Goal: Complete application form

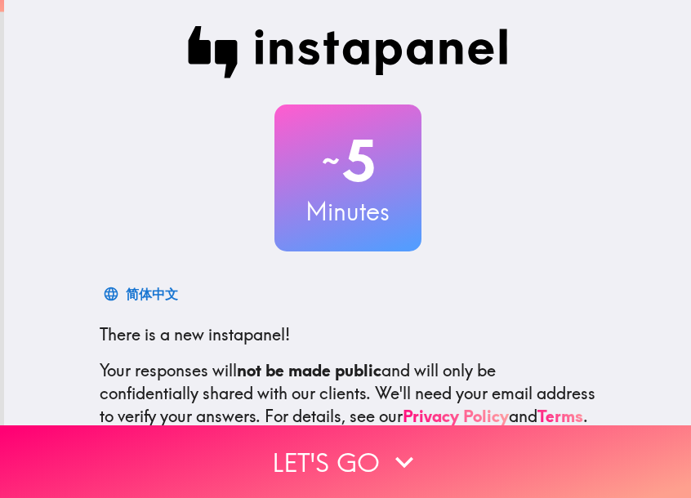
scroll to position [169, 0]
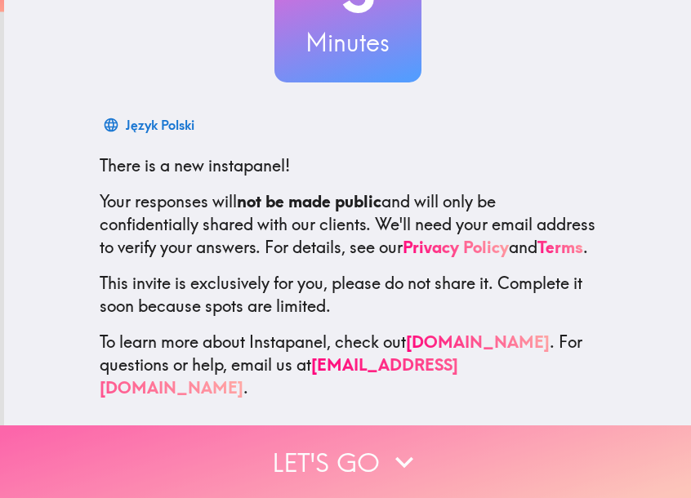
click at [393, 471] on icon "button" at bounding box center [405, 463] width 36 height 36
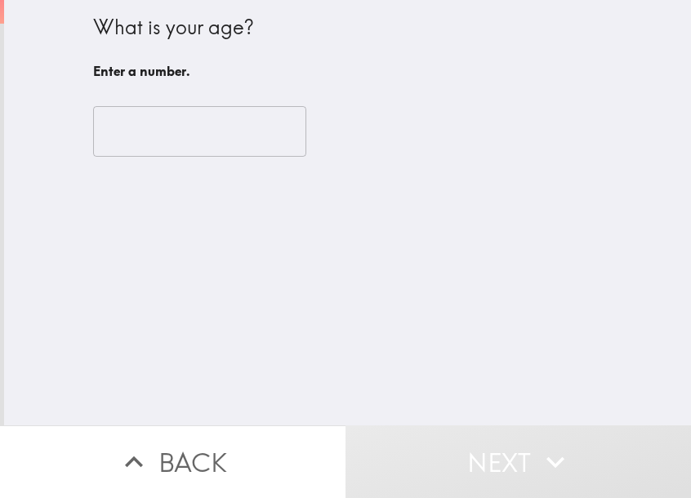
click at [199, 128] on input "number" at bounding box center [199, 131] width 213 height 51
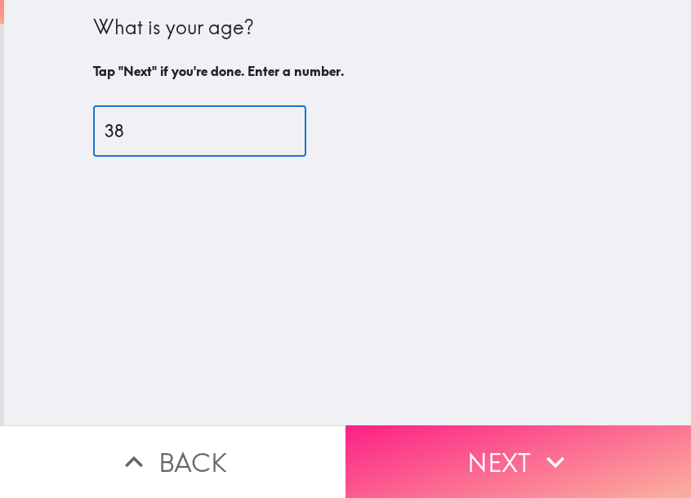
type input "38"
click at [535, 455] on button "Next" at bounding box center [519, 462] width 346 height 73
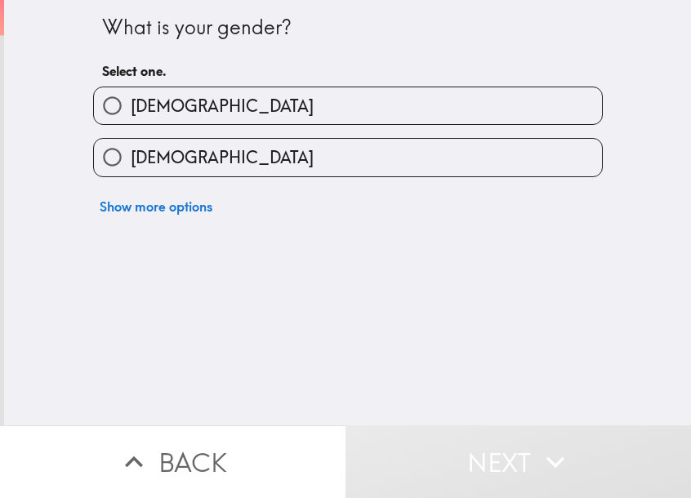
click at [132, 115] on span "[DEMOGRAPHIC_DATA]" at bounding box center [222, 106] width 183 height 23
click at [131, 115] on input "[DEMOGRAPHIC_DATA]" at bounding box center [112, 105] width 37 height 37
radio input "true"
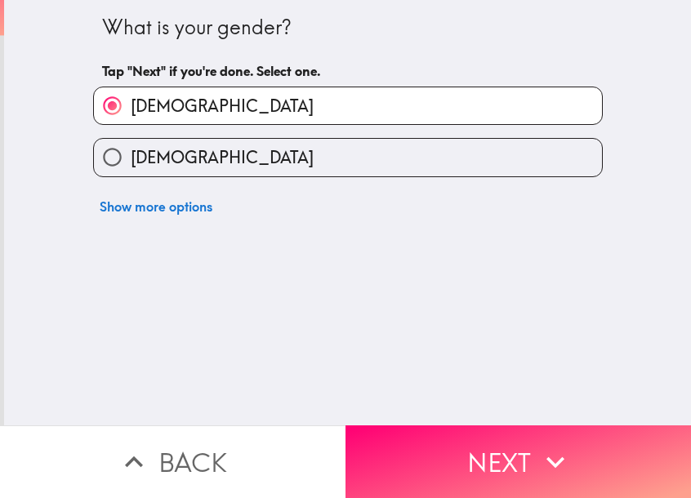
click at [531, 451] on button "Next" at bounding box center [519, 462] width 346 height 73
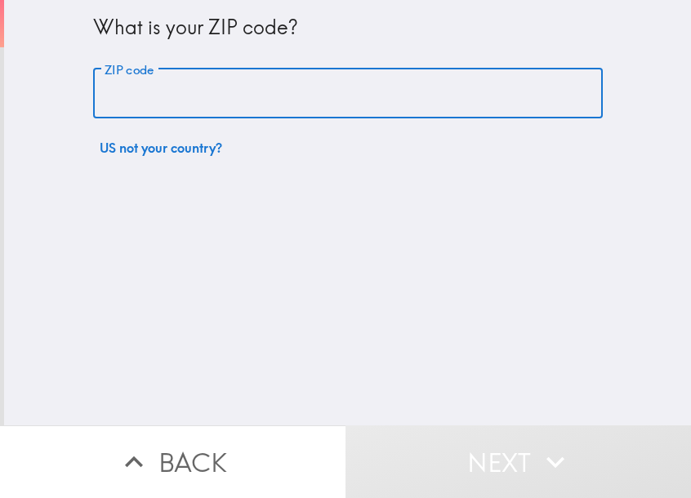
click at [216, 91] on input "ZIP code" at bounding box center [348, 94] width 510 height 51
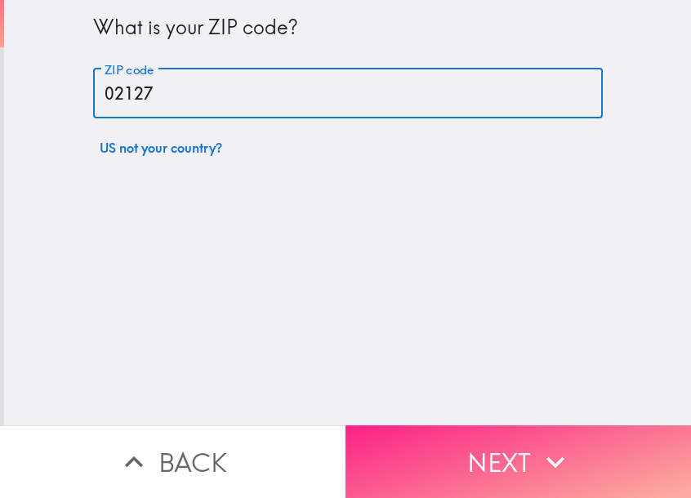
type input "02127"
click at [559, 439] on button "Next" at bounding box center [519, 462] width 346 height 73
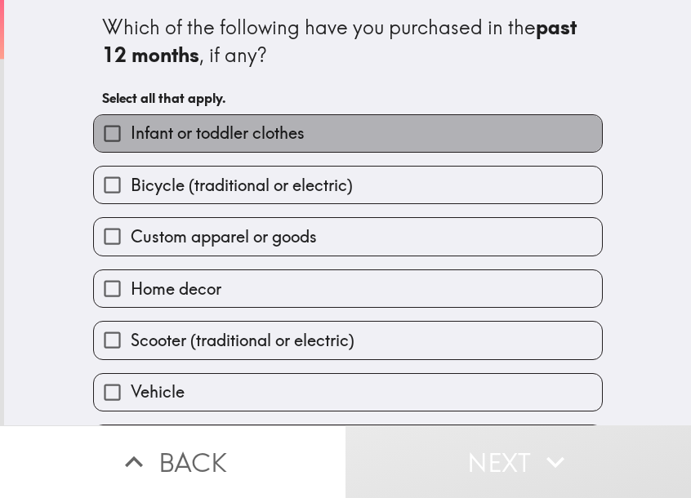
click at [185, 138] on span "Infant or toddler clothes" at bounding box center [218, 133] width 174 height 23
click at [131, 138] on input "Infant or toddler clothes" at bounding box center [112, 133] width 37 height 37
checkbox input "true"
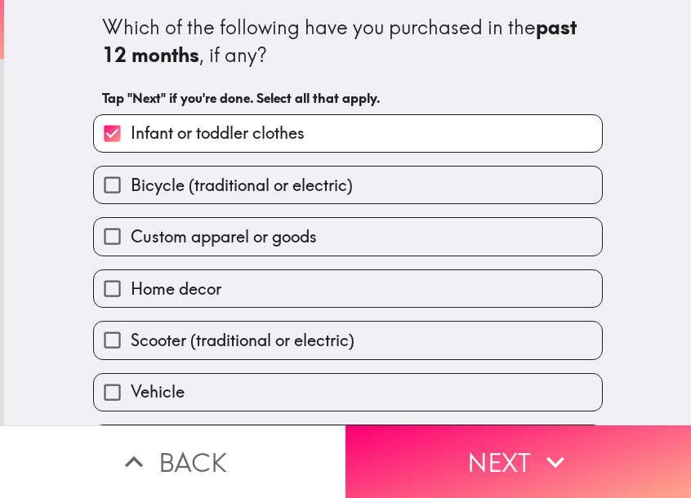
click at [201, 193] on span "Bicycle (traditional or electric)" at bounding box center [242, 185] width 222 height 23
click at [131, 193] on input "Bicycle (traditional or electric)" at bounding box center [112, 185] width 37 height 37
checkbox input "true"
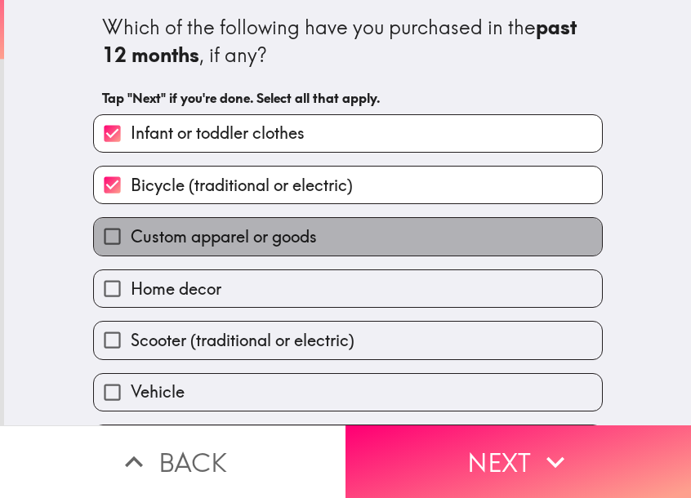
click at [203, 243] on span "Custom apparel or goods" at bounding box center [224, 237] width 186 height 23
click at [131, 243] on input "Custom apparel or goods" at bounding box center [112, 236] width 37 height 37
checkbox input "true"
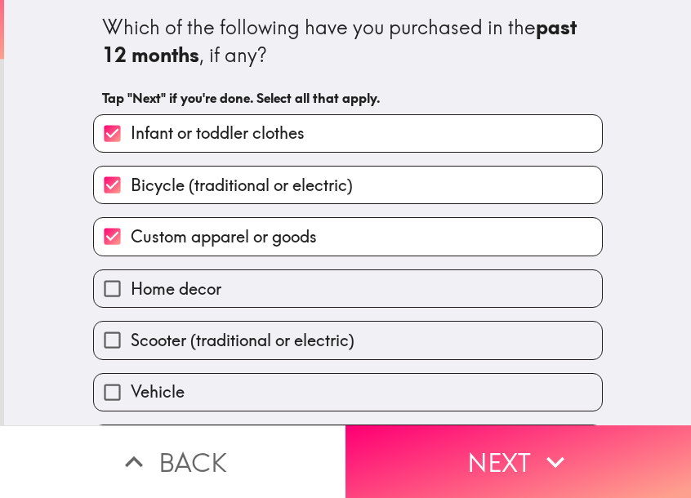
click at [199, 297] on span "Home decor" at bounding box center [176, 289] width 91 height 23
click at [131, 297] on input "Home decor" at bounding box center [112, 288] width 37 height 37
checkbox input "true"
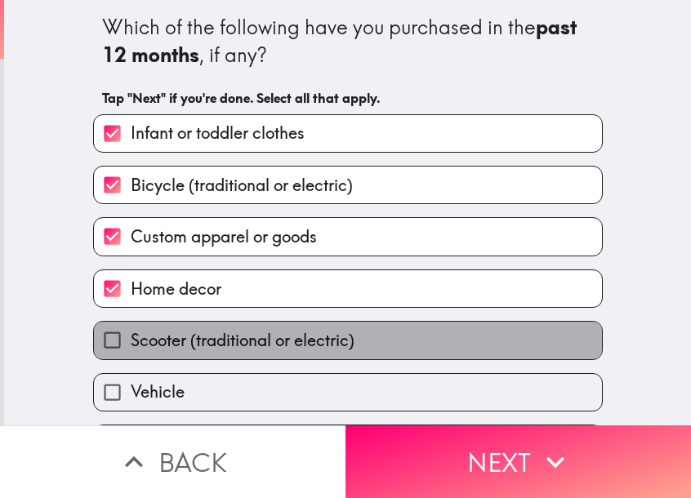
click at [164, 343] on span "Scooter (traditional or electric)" at bounding box center [243, 340] width 224 height 23
click at [131, 343] on input "Scooter (traditional or electric)" at bounding box center [112, 340] width 37 height 37
checkbox input "true"
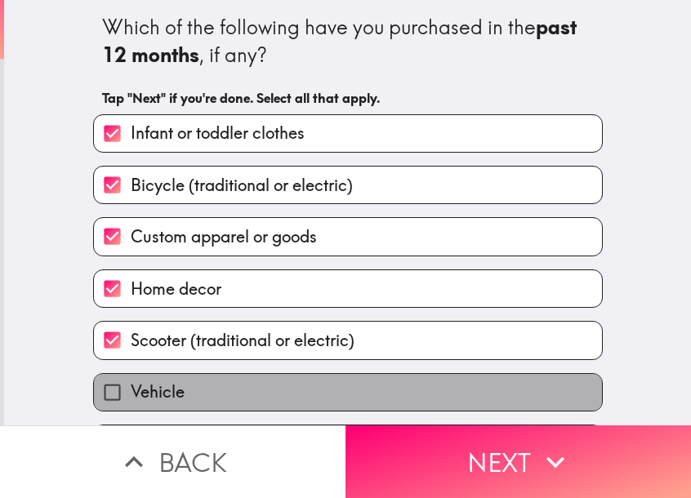
click at [156, 389] on span "Vehicle" at bounding box center [158, 392] width 54 height 23
click at [131, 389] on input "Vehicle" at bounding box center [112, 392] width 37 height 37
checkbox input "true"
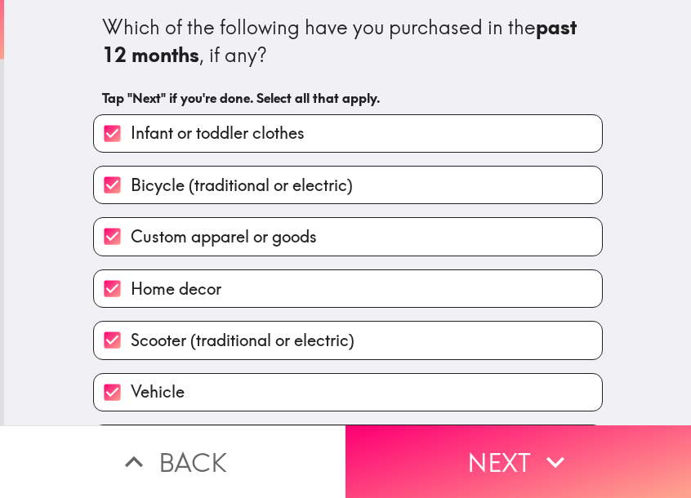
scroll to position [90, 0]
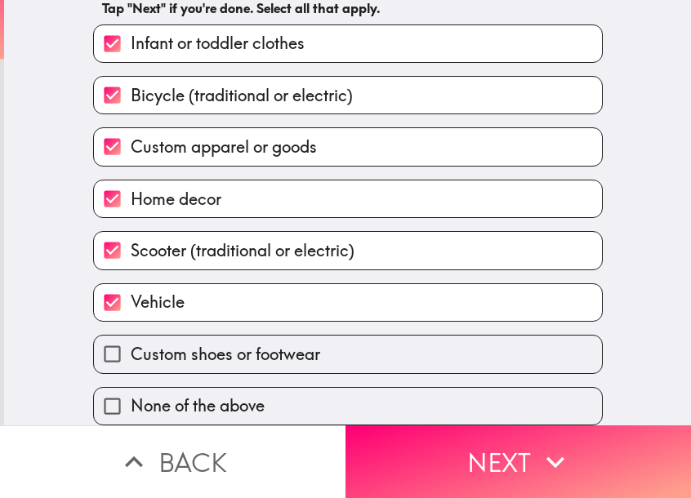
click at [186, 357] on span "Custom shoes or footwear" at bounding box center [226, 354] width 190 height 23
click at [131, 357] on input "Custom shoes or footwear" at bounding box center [112, 354] width 37 height 37
checkbox input "true"
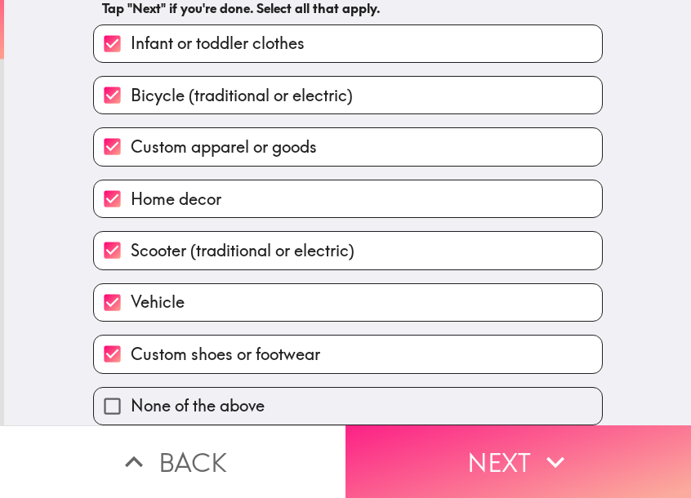
click at [519, 454] on button "Next" at bounding box center [519, 462] width 346 height 73
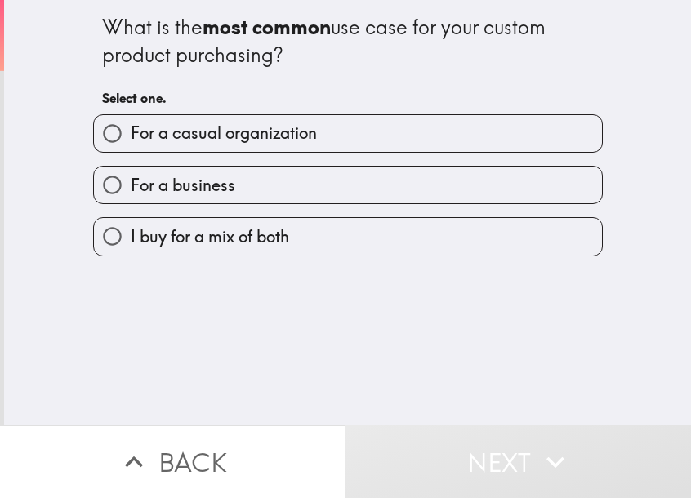
click at [209, 232] on span "I buy for a mix of both" at bounding box center [210, 237] width 159 height 23
click at [131, 232] on input "I buy for a mix of both" at bounding box center [112, 236] width 37 height 37
radio input "true"
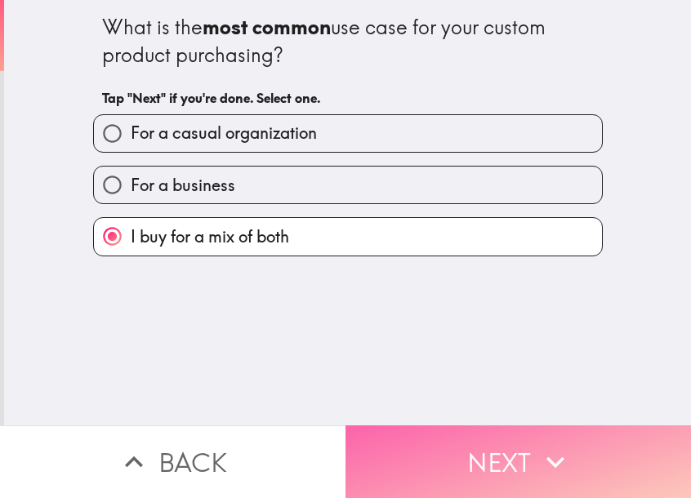
click at [520, 452] on button "Next" at bounding box center [519, 462] width 346 height 73
